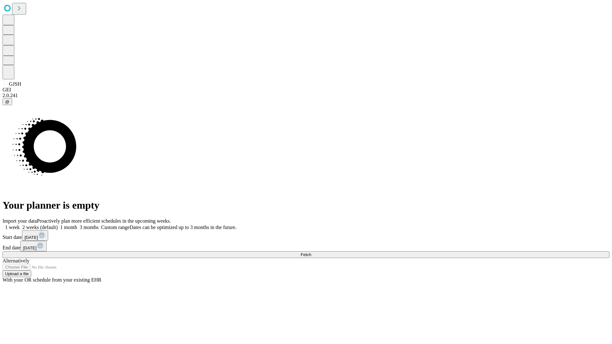
click at [311, 252] on span "Fetch" at bounding box center [306, 254] width 11 height 5
